Goal: Information Seeking & Learning: Learn about a topic

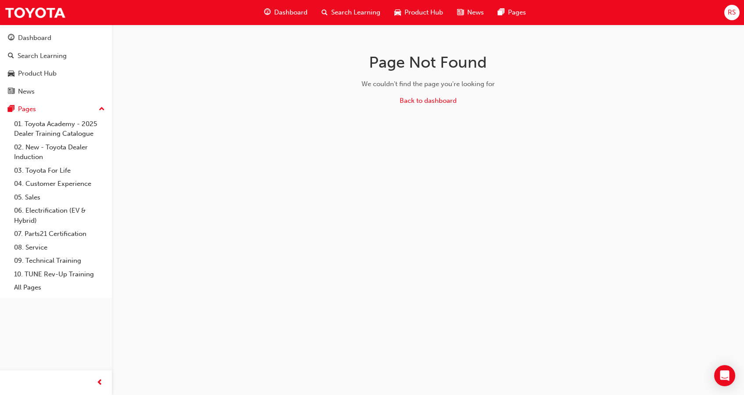
click at [353, 13] on span "Search Learning" at bounding box center [355, 12] width 49 height 10
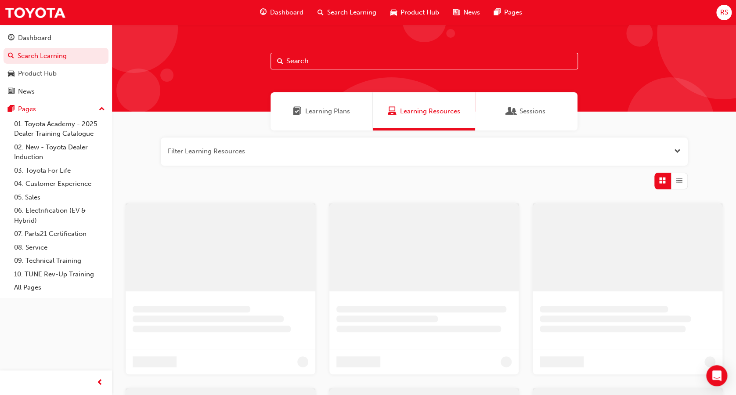
click at [366, 67] on input "text" at bounding box center [423, 61] width 307 height 17
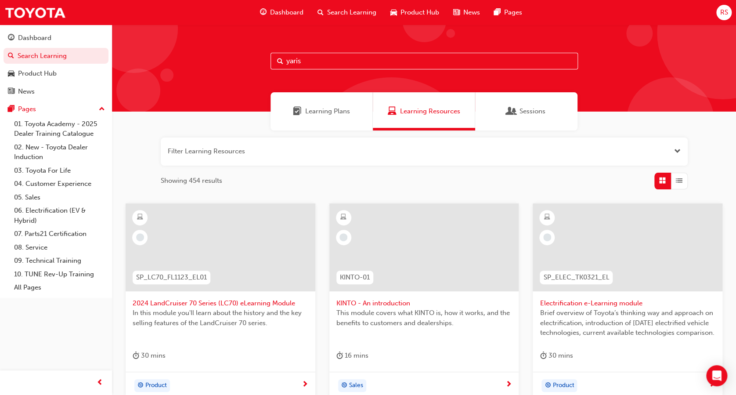
type input "yaris"
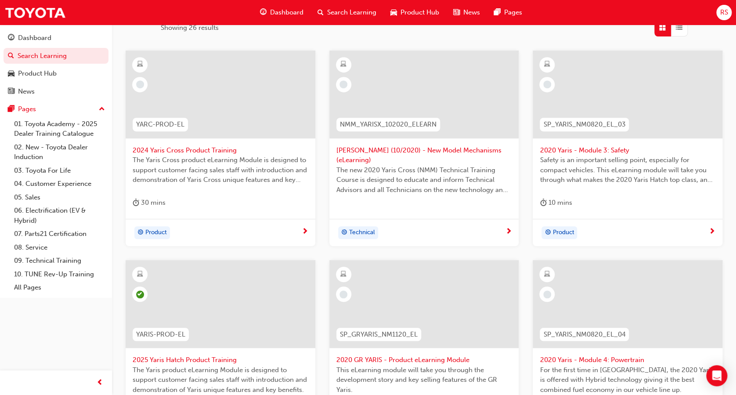
scroll to position [153, 0]
click at [203, 159] on span "The Yaris Cross product eLearning Module is designed to support customer facing…" at bounding box center [221, 170] width 176 height 30
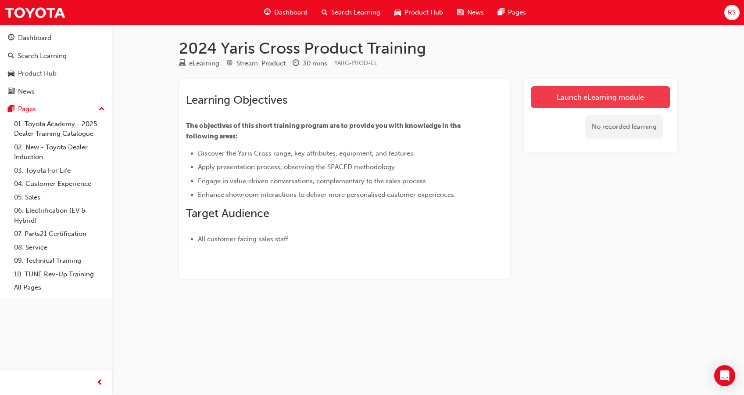
click at [604, 95] on link "Launch eLearning module" at bounding box center [601, 97] width 140 height 22
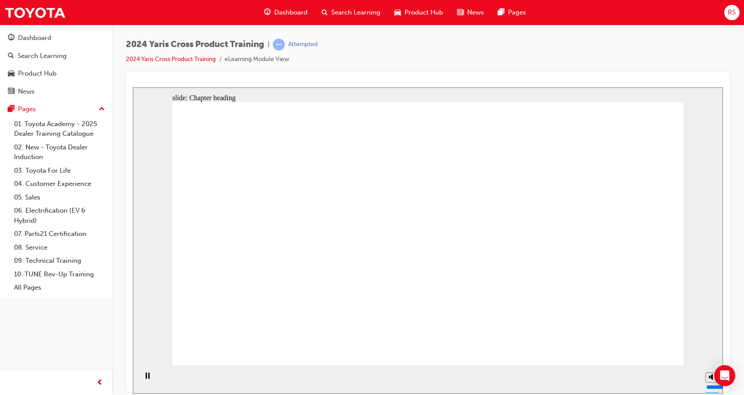
click at [514, 394] on html "Your version of Internet Explorer is outdated and not supported. Please upgrade…" at bounding box center [372, 197] width 744 height 395
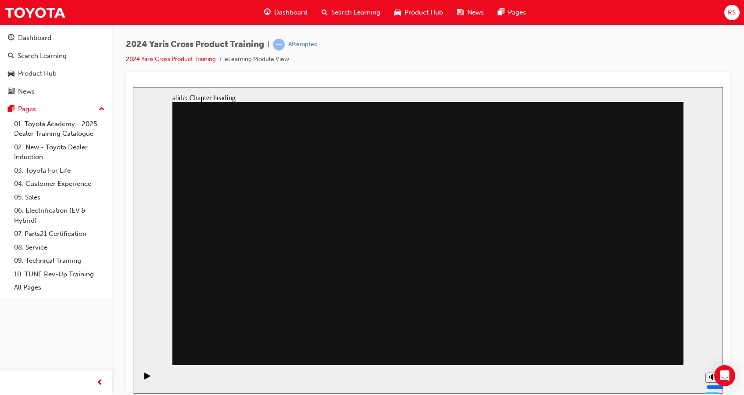
drag, startPoint x: 558, startPoint y: 135, endPoint x: 553, endPoint y: 157, distance: 22.6
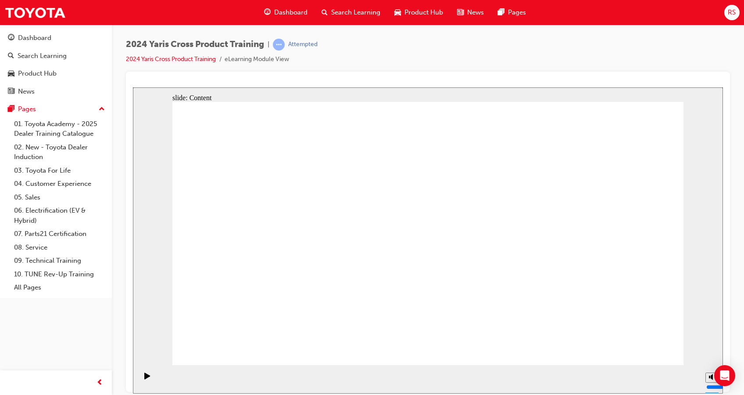
drag, startPoint x: 544, startPoint y: 182, endPoint x: 609, endPoint y: 186, distance: 65.1
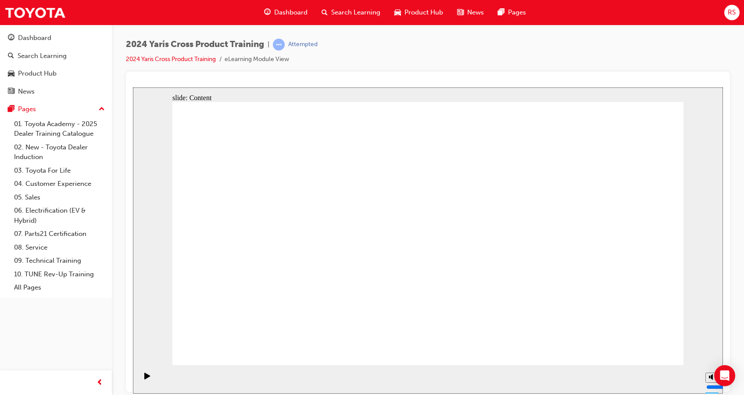
drag, startPoint x: 518, startPoint y: 177, endPoint x: 629, endPoint y: 194, distance: 111.4
drag, startPoint x: 503, startPoint y: 155, endPoint x: 626, endPoint y: 175, distance: 125.4
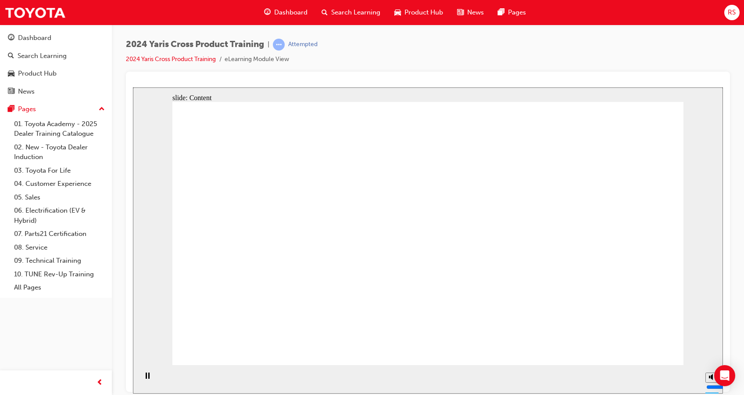
drag, startPoint x: 488, startPoint y: 156, endPoint x: 535, endPoint y: 157, distance: 46.5
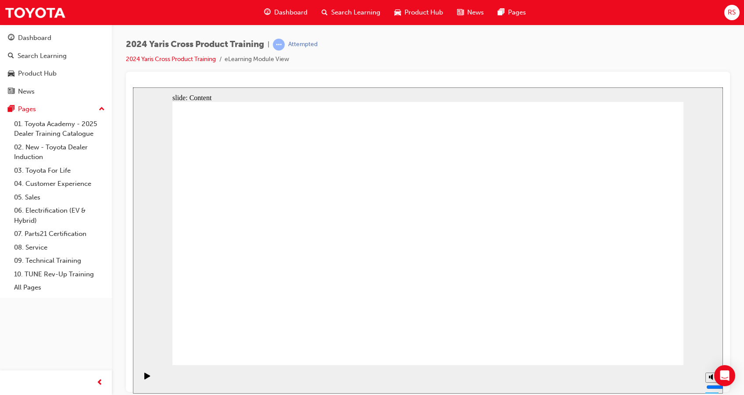
drag, startPoint x: 486, startPoint y: 154, endPoint x: 558, endPoint y: 160, distance: 72.2
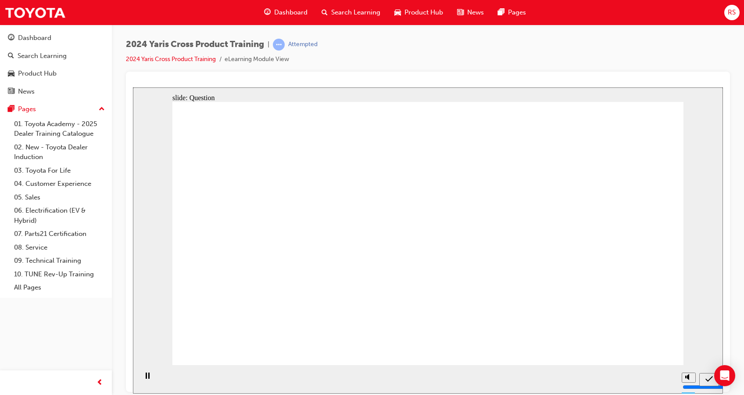
radio input "true"
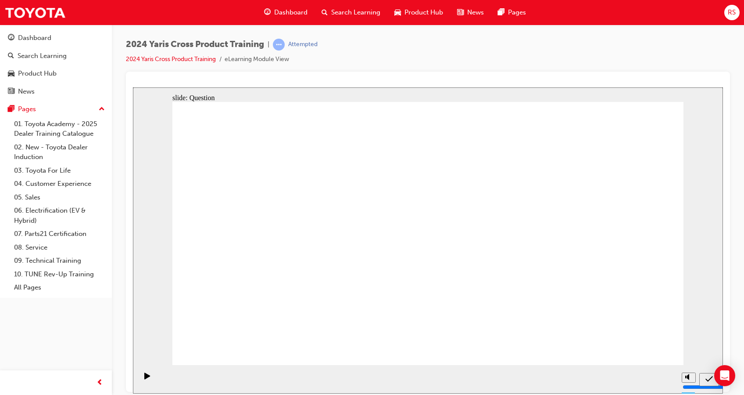
radio input "true"
checkbox input "true"
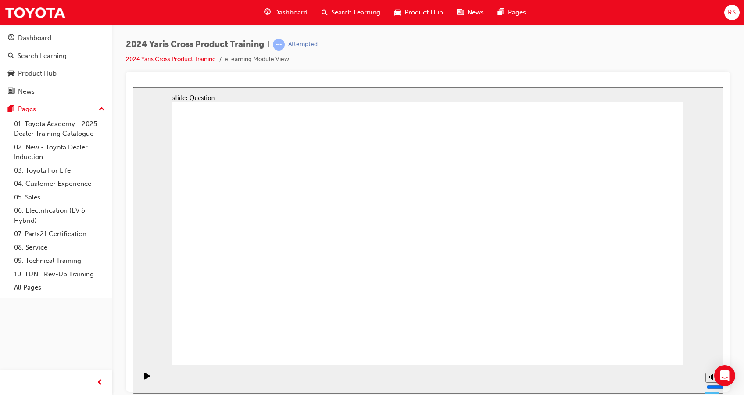
checkbox input "true"
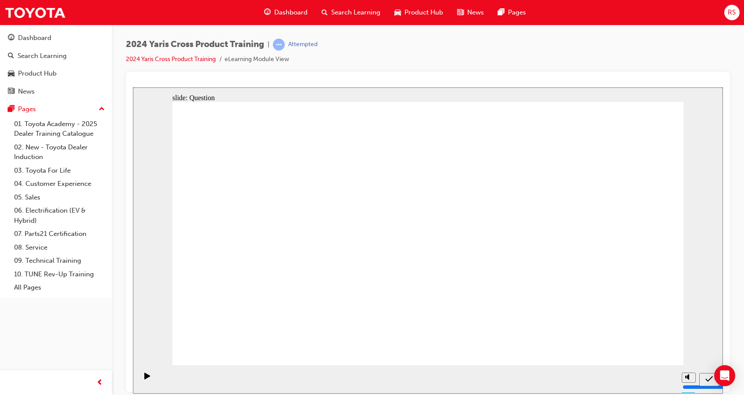
radio input "true"
drag, startPoint x: 482, startPoint y: 223, endPoint x: 284, endPoint y: 306, distance: 214.5
drag, startPoint x: 563, startPoint y: 236, endPoint x: 361, endPoint y: 322, distance: 219.9
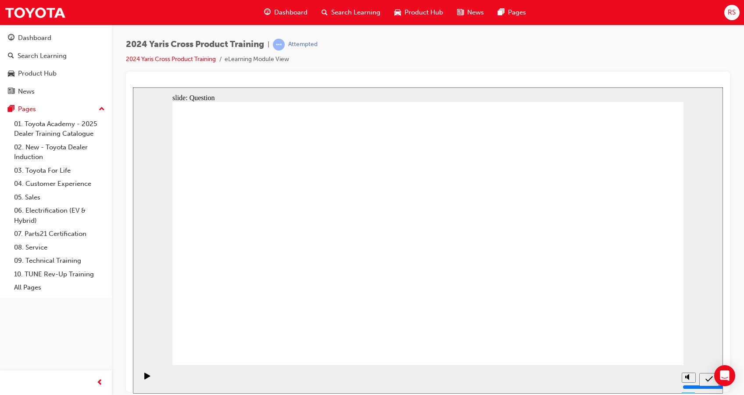
drag, startPoint x: 260, startPoint y: 208, endPoint x: 467, endPoint y: 297, distance: 225.4
drag, startPoint x: 342, startPoint y: 209, endPoint x: 533, endPoint y: 293, distance: 209.1
drag, startPoint x: 617, startPoint y: 340, endPoint x: 421, endPoint y: 286, distance: 202.7
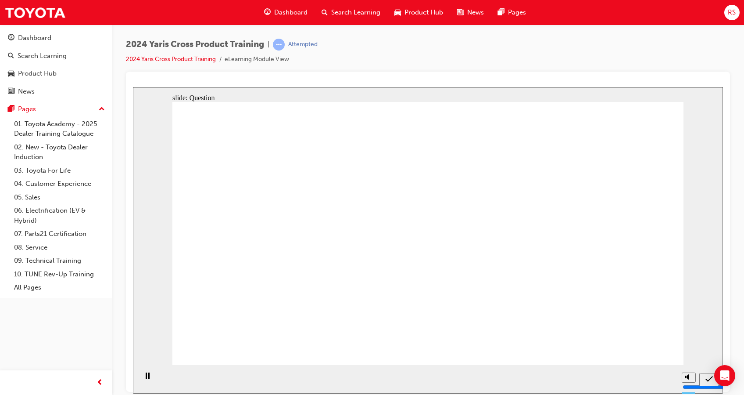
radio input "true"
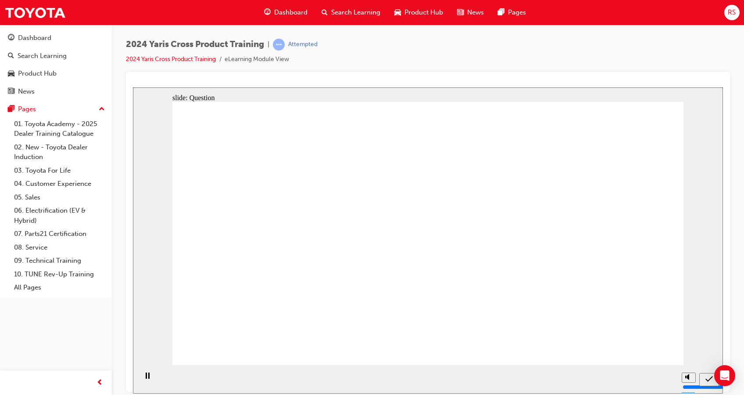
radio input "true"
checkbox input "true"
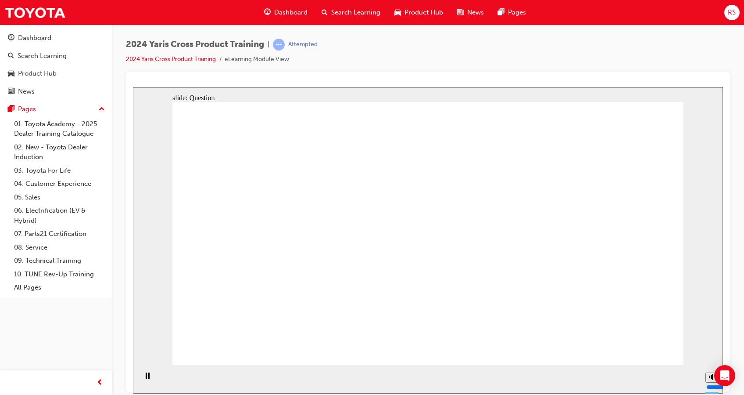
checkbox input "true"
checkbox input "false"
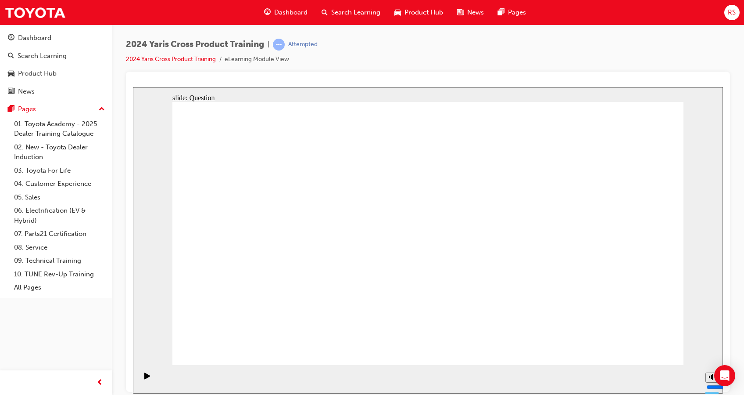
radio input "true"
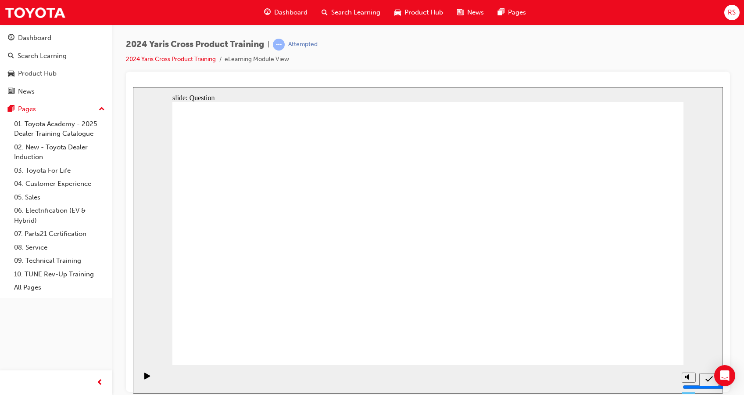
drag, startPoint x: 464, startPoint y: 215, endPoint x: 283, endPoint y: 296, distance: 198.1
drag, startPoint x: 343, startPoint y: 216, endPoint x: 545, endPoint y: 278, distance: 211.1
drag, startPoint x: 588, startPoint y: 220, endPoint x: 348, endPoint y: 287, distance: 249.5
drag, startPoint x: 275, startPoint y: 237, endPoint x: 482, endPoint y: 318, distance: 222.0
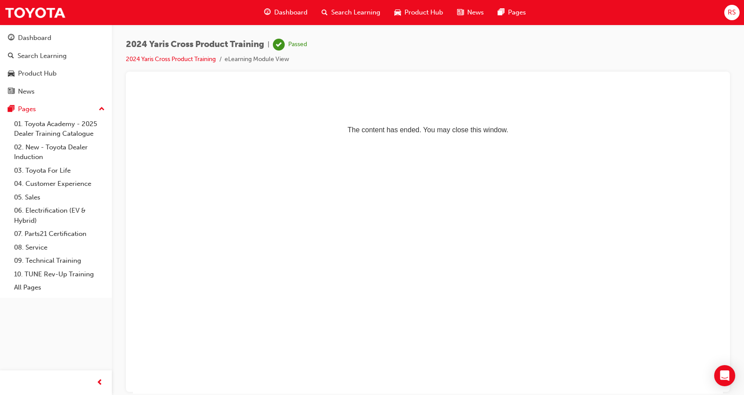
click at [332, 13] on span "Search Learning" at bounding box center [355, 12] width 49 height 10
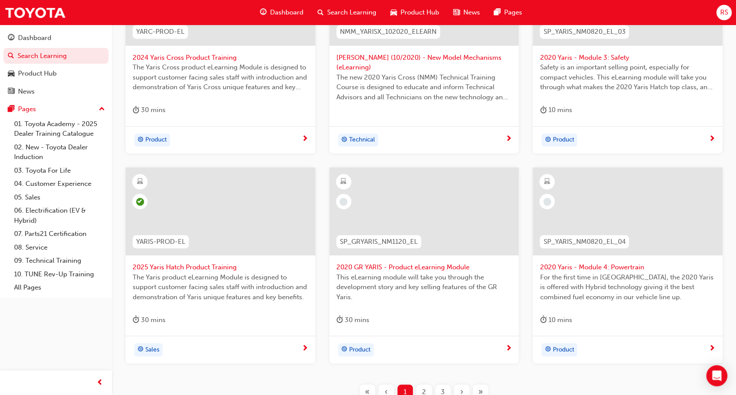
scroll to position [242, 0]
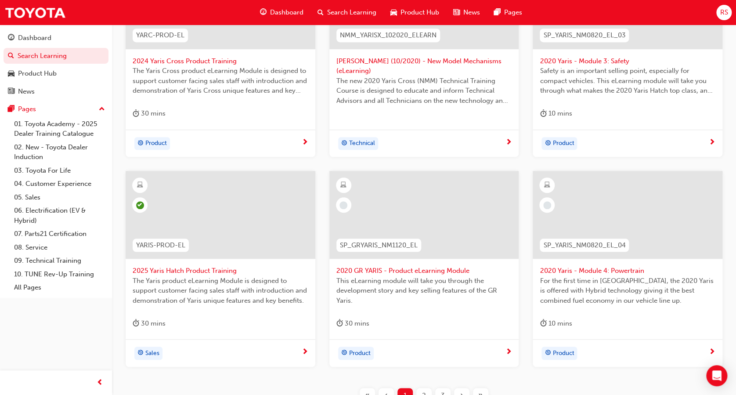
click at [435, 272] on span "2020 GR YARIS - Product eLearning Module" at bounding box center [424, 271] width 176 height 10
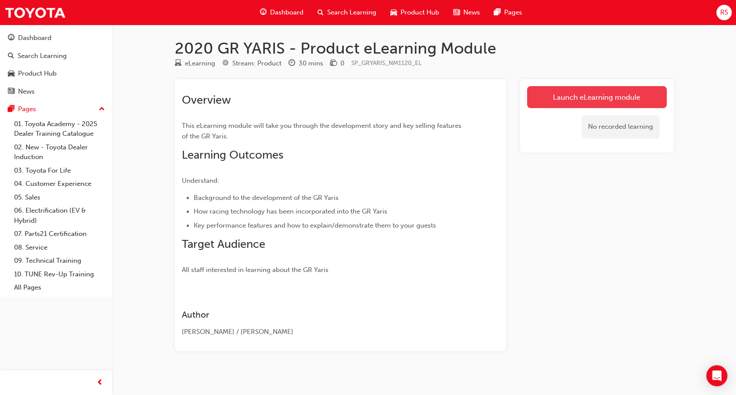
click at [550, 97] on link "Launch eLearning module" at bounding box center [597, 97] width 140 height 22
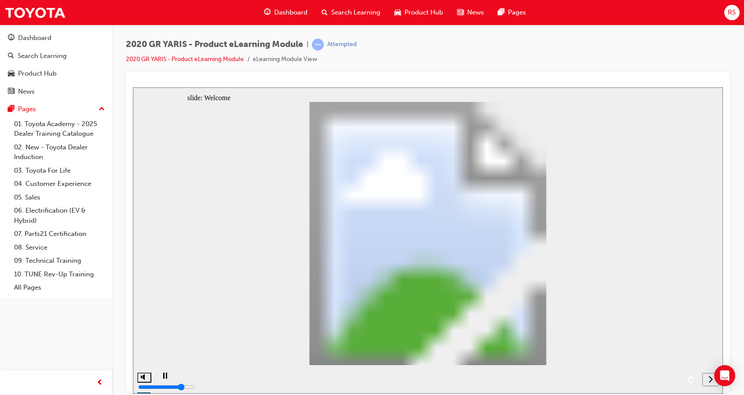
click at [707, 379] on div "next" at bounding box center [711, 378] width 10 height 9
click at [710, 379] on icon "next" at bounding box center [711, 378] width 4 height 8
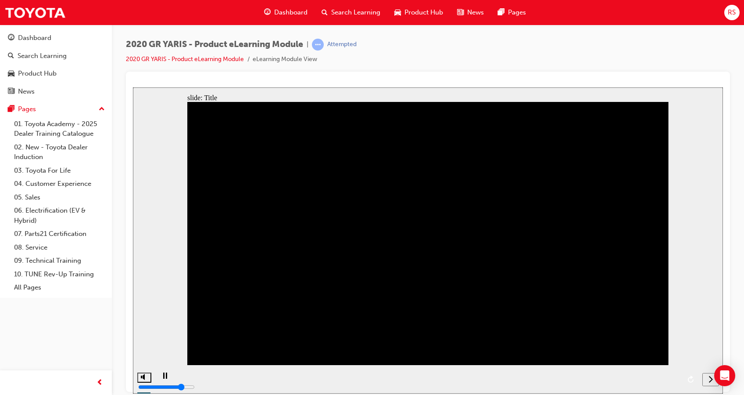
click at [341, 12] on span "Search Learning" at bounding box center [355, 12] width 49 height 10
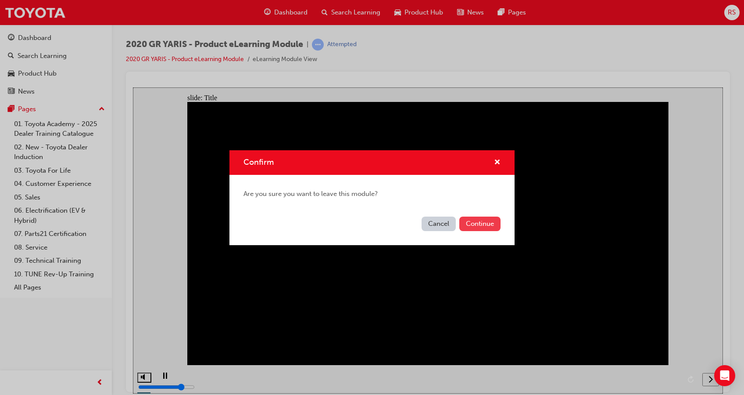
click at [471, 222] on button "Continue" at bounding box center [480, 223] width 41 height 14
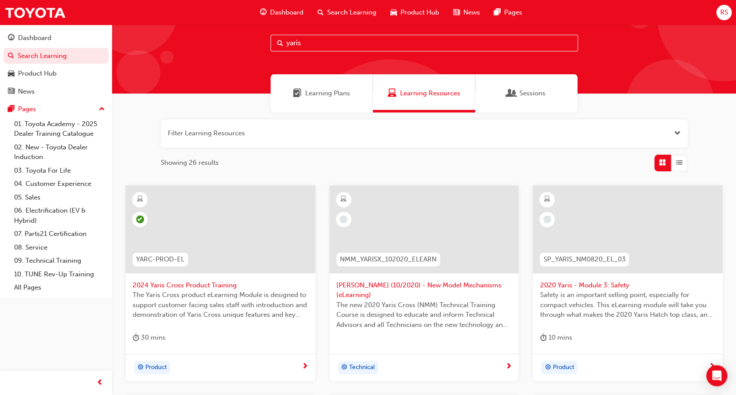
scroll to position [18, 0]
drag, startPoint x: 378, startPoint y: 46, endPoint x: 257, endPoint y: 57, distance: 121.6
click at [257, 57] on div "yaris" at bounding box center [424, 50] width 624 height 87
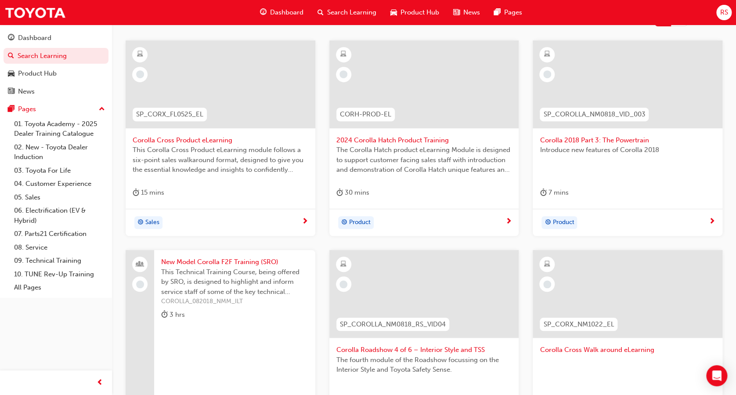
scroll to position [320, 0]
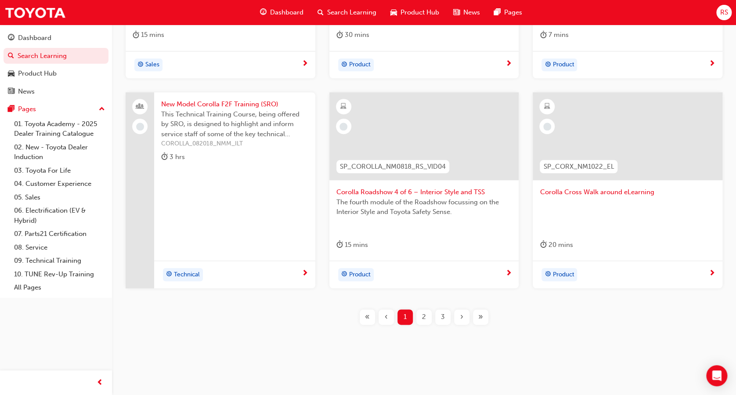
click at [425, 316] on span "2" at bounding box center [424, 317] width 4 height 10
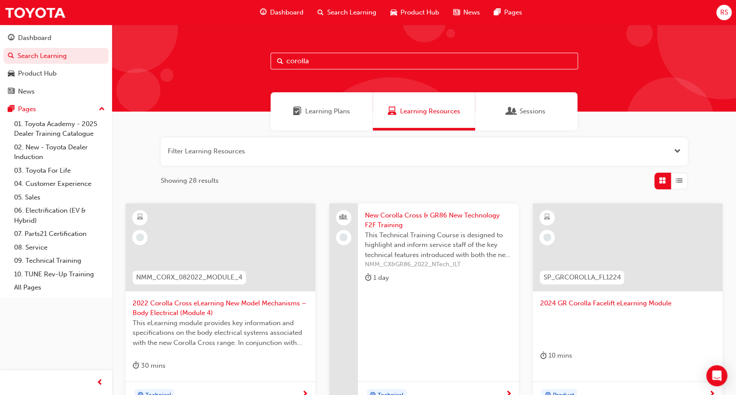
click at [345, 57] on input "corolla" at bounding box center [423, 61] width 307 height 17
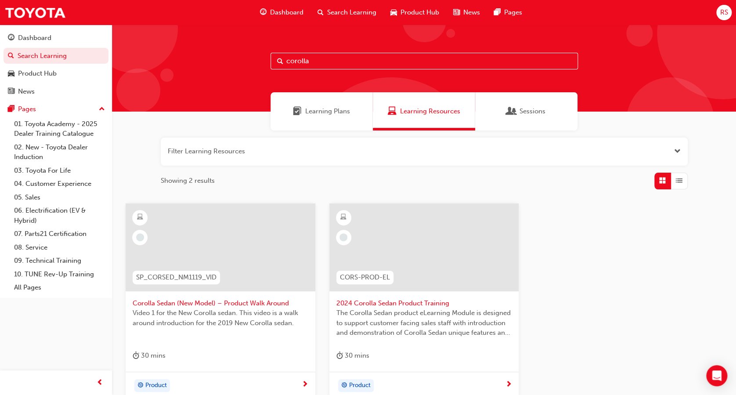
type input "corolla"
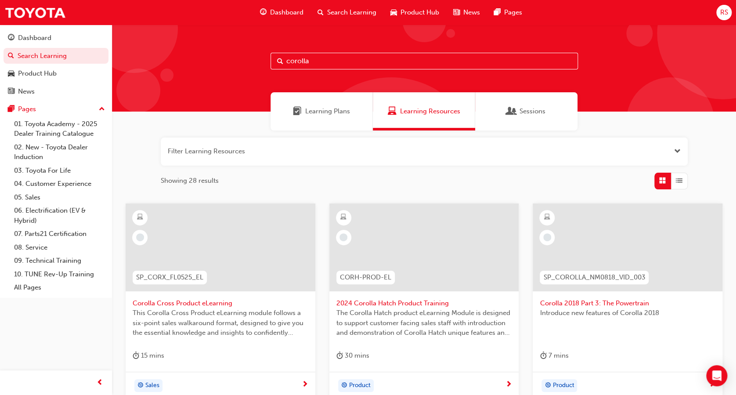
click at [459, 320] on span "The Corolla Hatch product eLearning Module is designed to support customer faci…" at bounding box center [424, 323] width 176 height 30
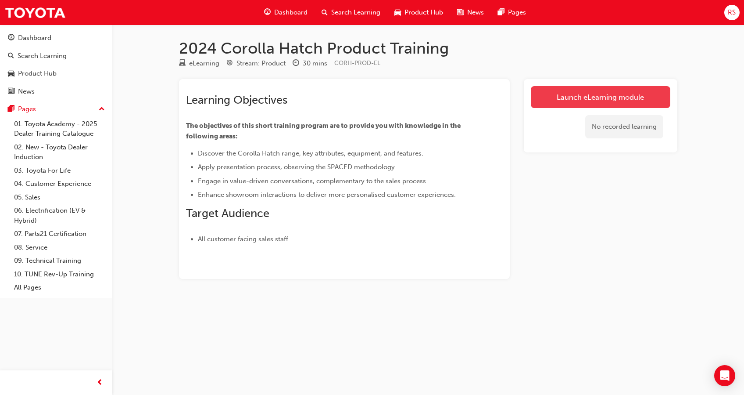
click at [593, 93] on link "Launch eLearning module" at bounding box center [601, 97] width 140 height 22
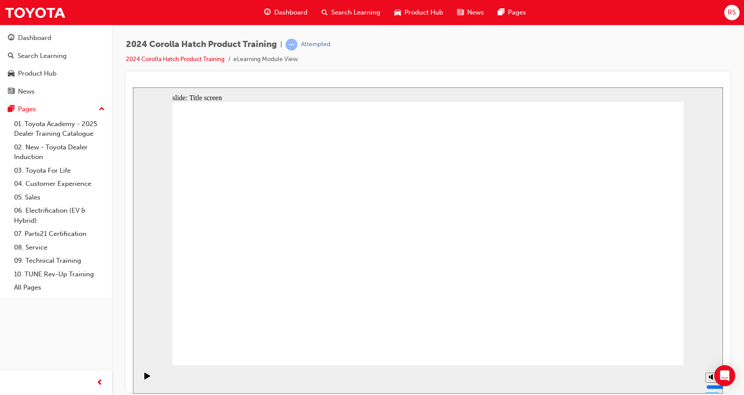
drag, startPoint x: 415, startPoint y: 170, endPoint x: 451, endPoint y: 174, distance: 36.2
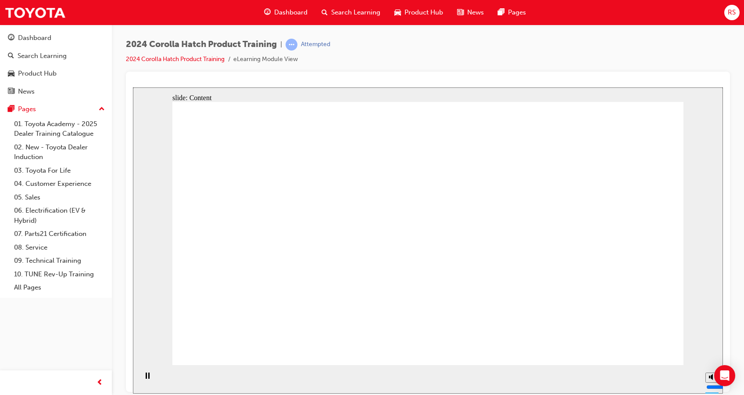
drag, startPoint x: 461, startPoint y: 212, endPoint x: 549, endPoint y: 212, distance: 87.8
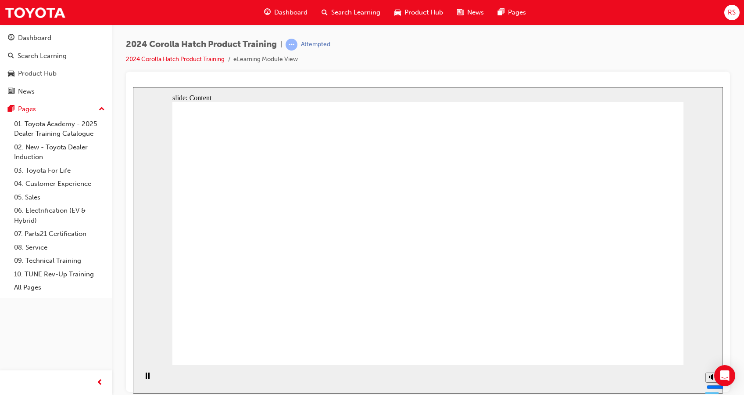
click at [523, 393] on div "2024 Corolla Hatch Product Training | Attempted 2024 Corolla Hatch Product Trai…" at bounding box center [372, 197] width 744 height 395
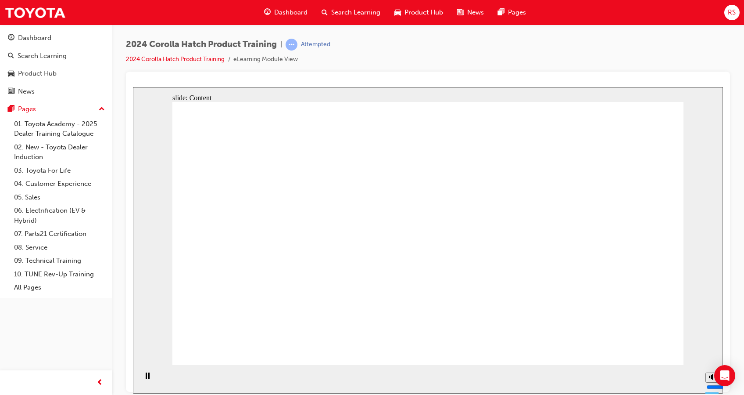
drag, startPoint x: 543, startPoint y: 298, endPoint x: 467, endPoint y: 279, distance: 77.8
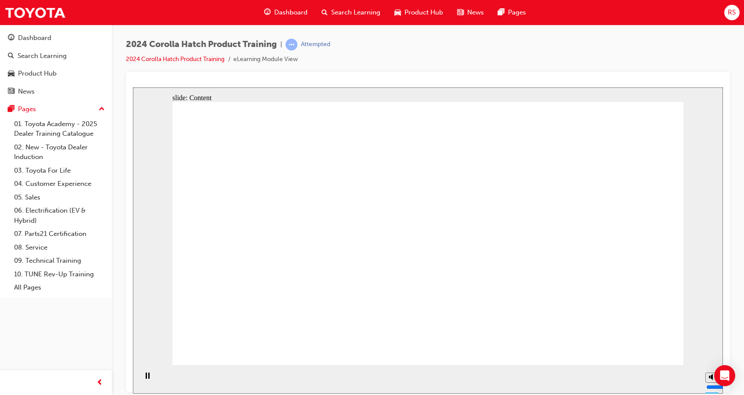
drag, startPoint x: 496, startPoint y: 290, endPoint x: 582, endPoint y: 288, distance: 86.1
